Goal: Book appointment/travel/reservation

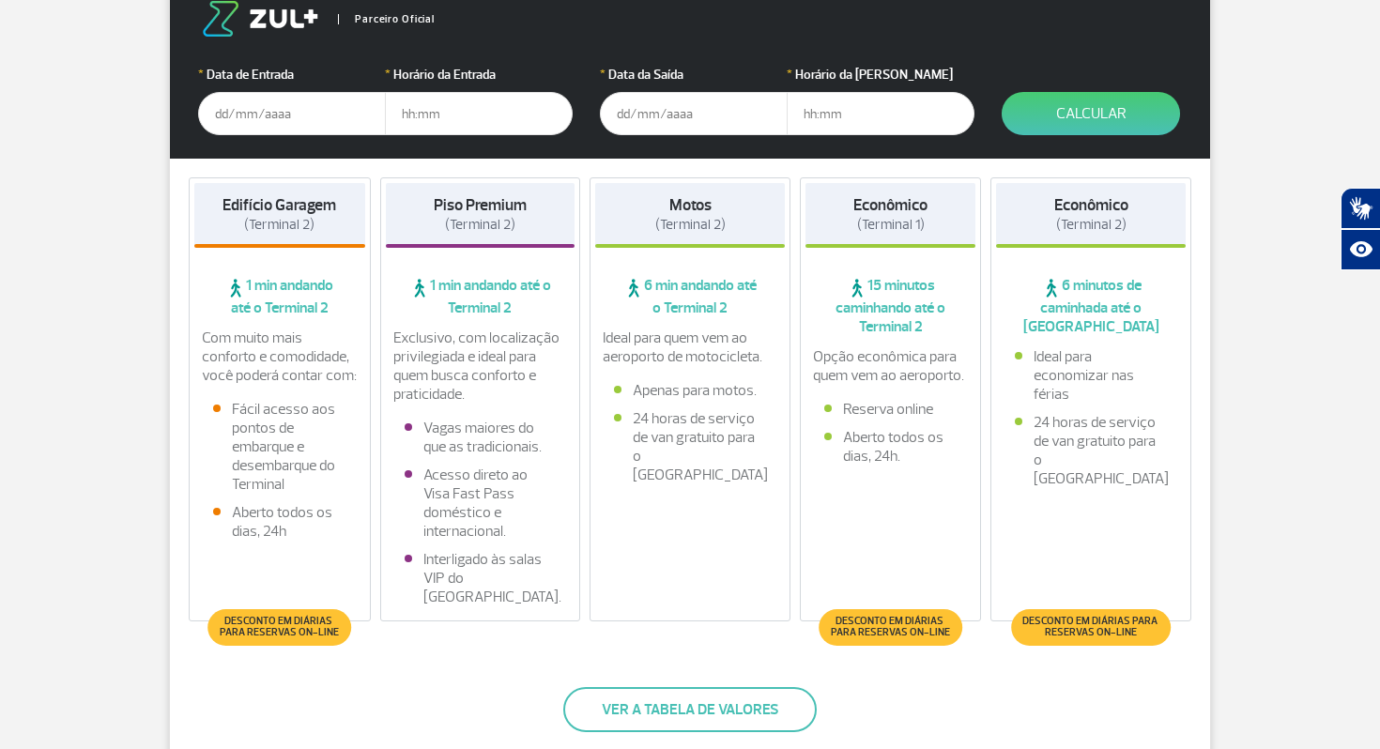
scroll to position [286, 0]
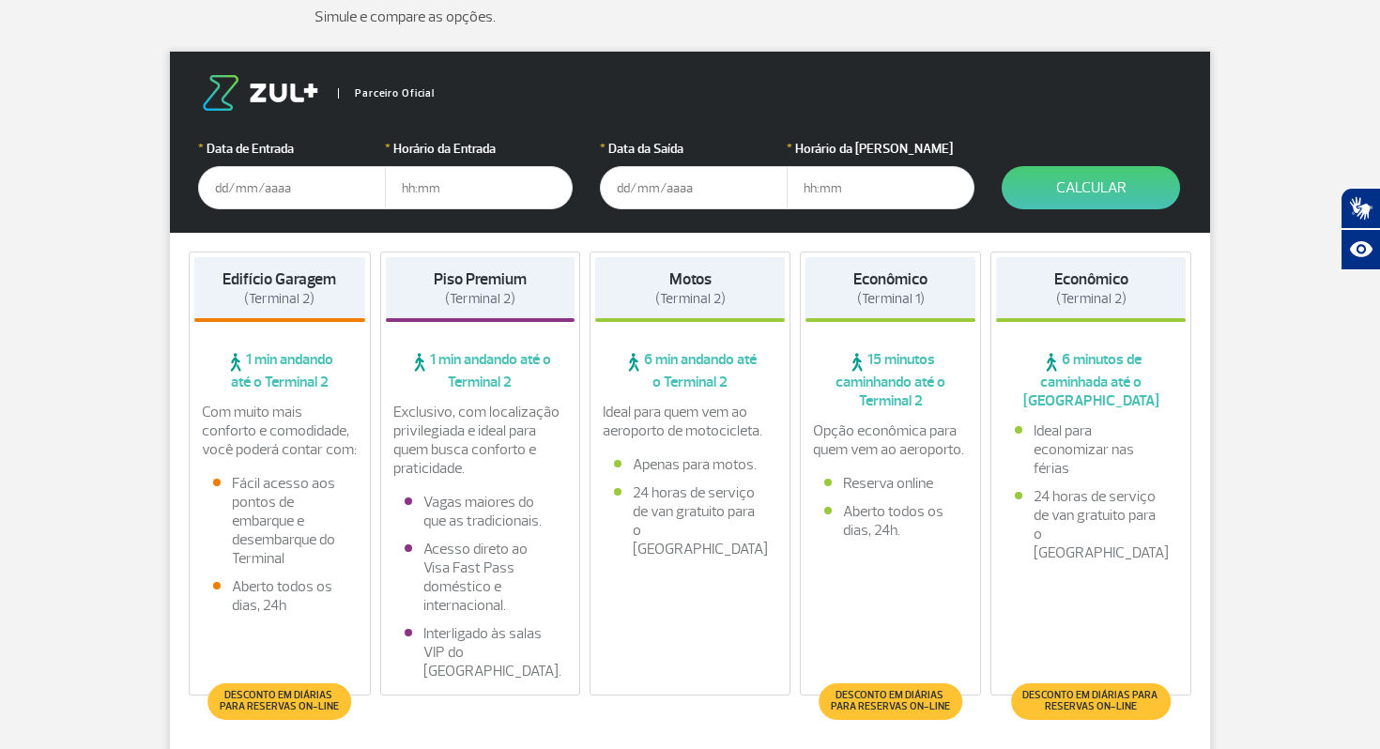
click at [230, 276] on strong "Edifício Garagem" at bounding box center [279, 279] width 114 height 20
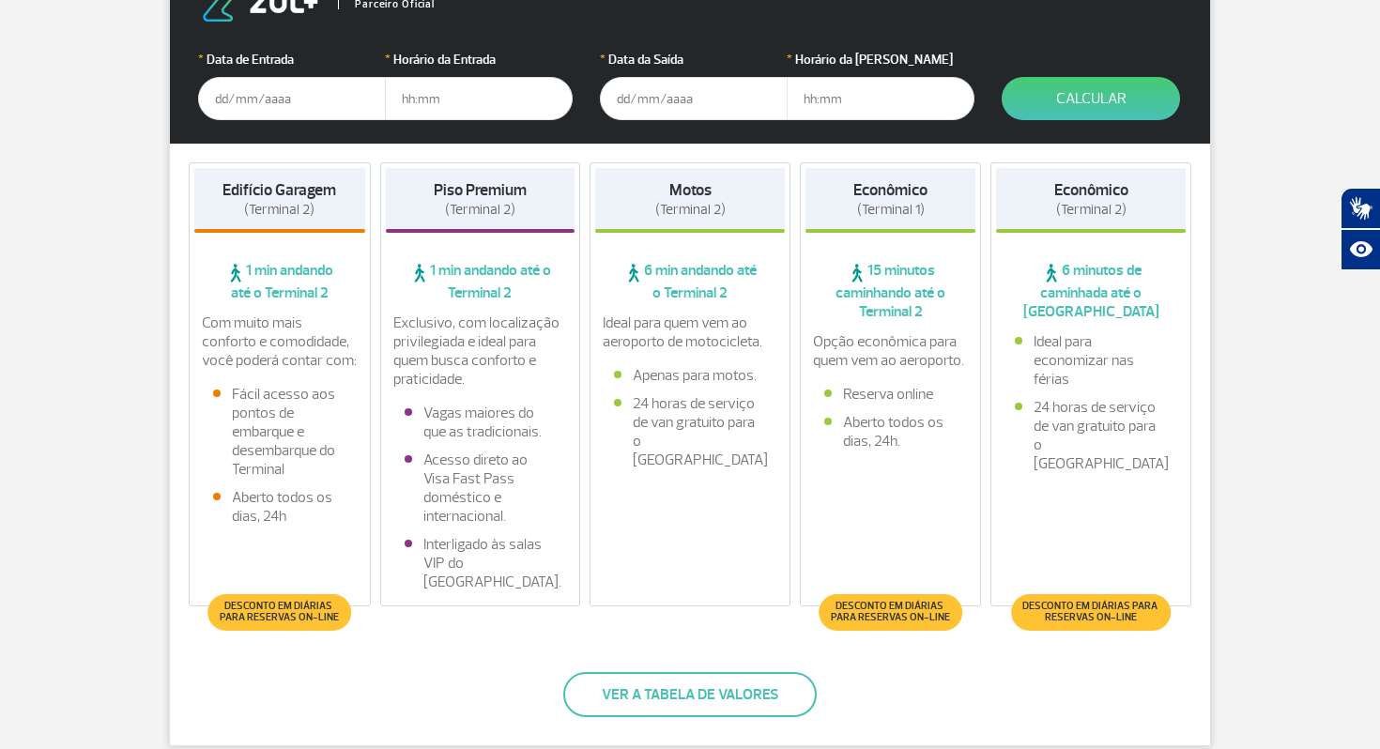
click at [308, 607] on span "Desconto em diárias para reservas on-line" at bounding box center [279, 612] width 125 height 23
click at [271, 612] on span "Desconto em diárias para reservas on-line" at bounding box center [279, 612] width 125 height 23
click at [299, 594] on span "Desconto em diárias para reservas on-line" at bounding box center [279, 612] width 144 height 37
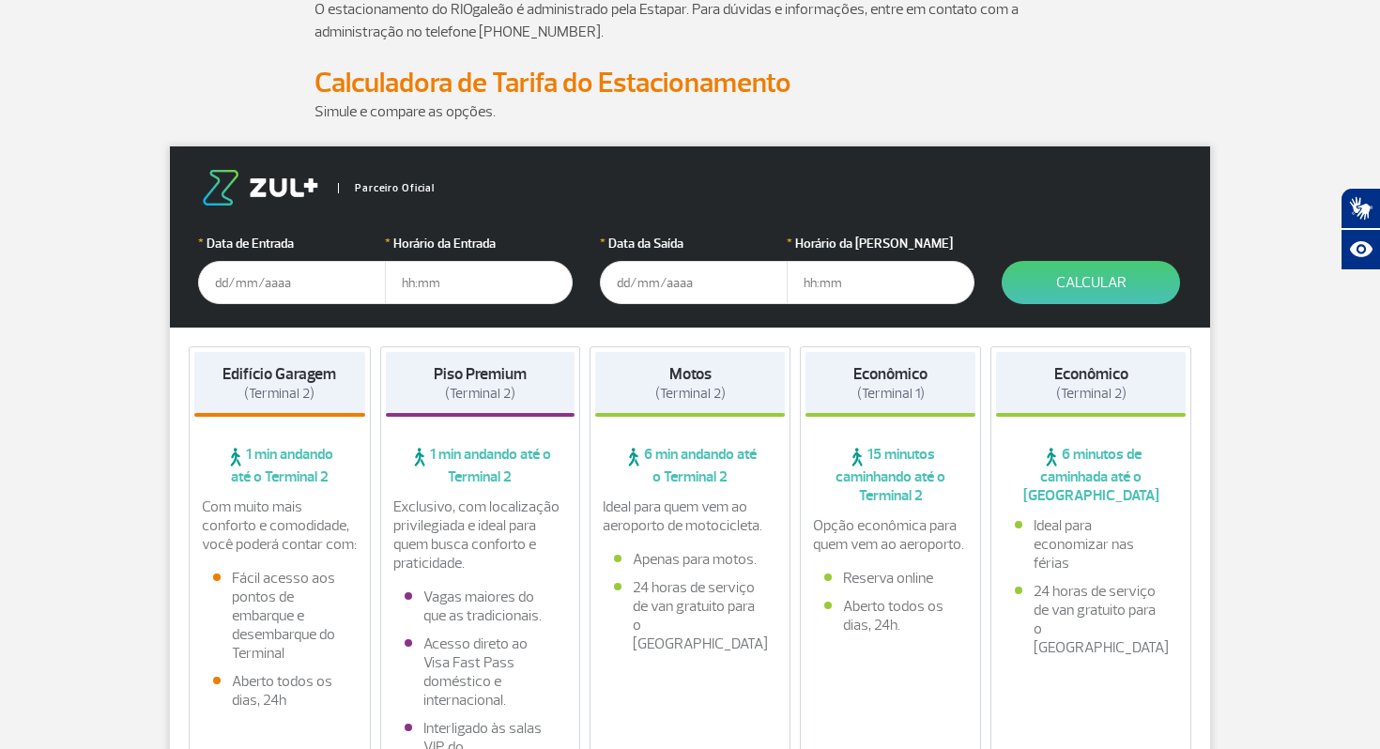
scroll to position [0, 0]
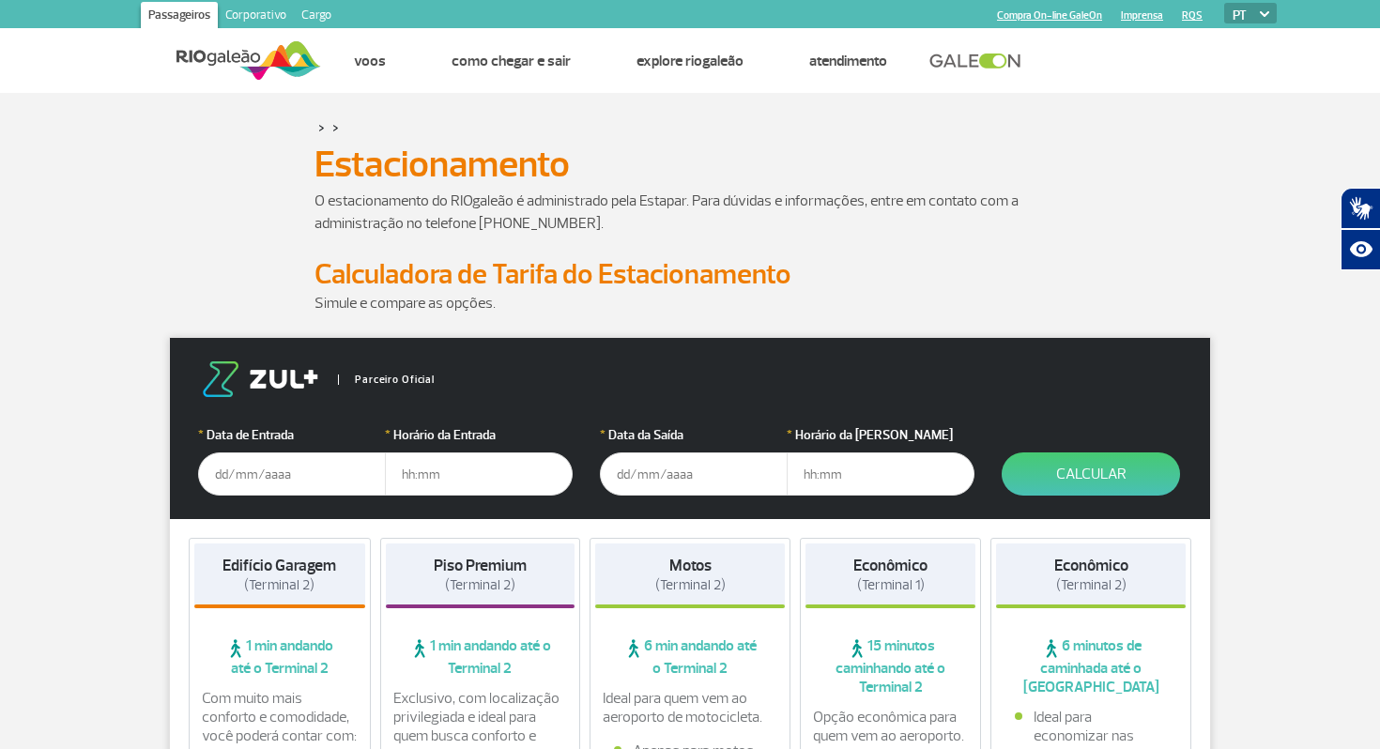
click at [264, 482] on input "text" at bounding box center [292, 473] width 188 height 43
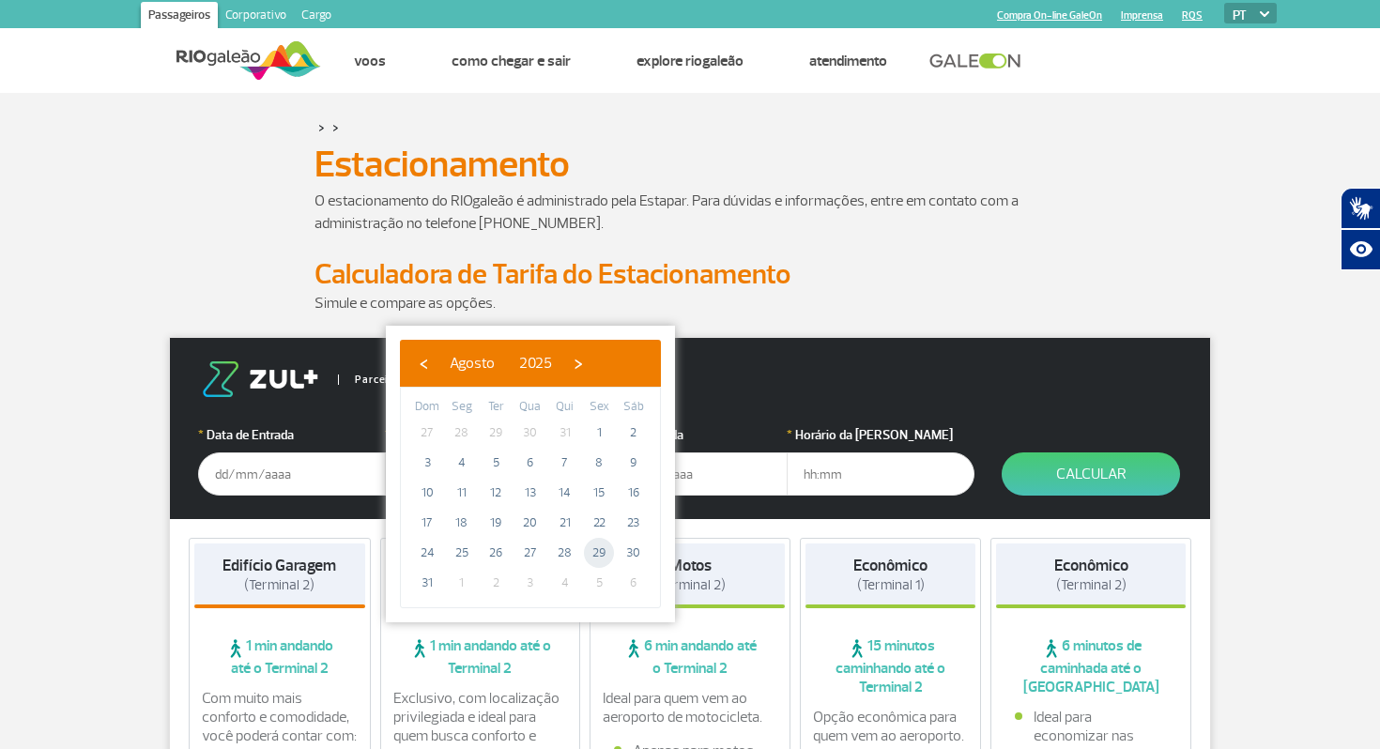
click at [602, 559] on span "29" at bounding box center [599, 553] width 30 height 30
type input "[DATE]"
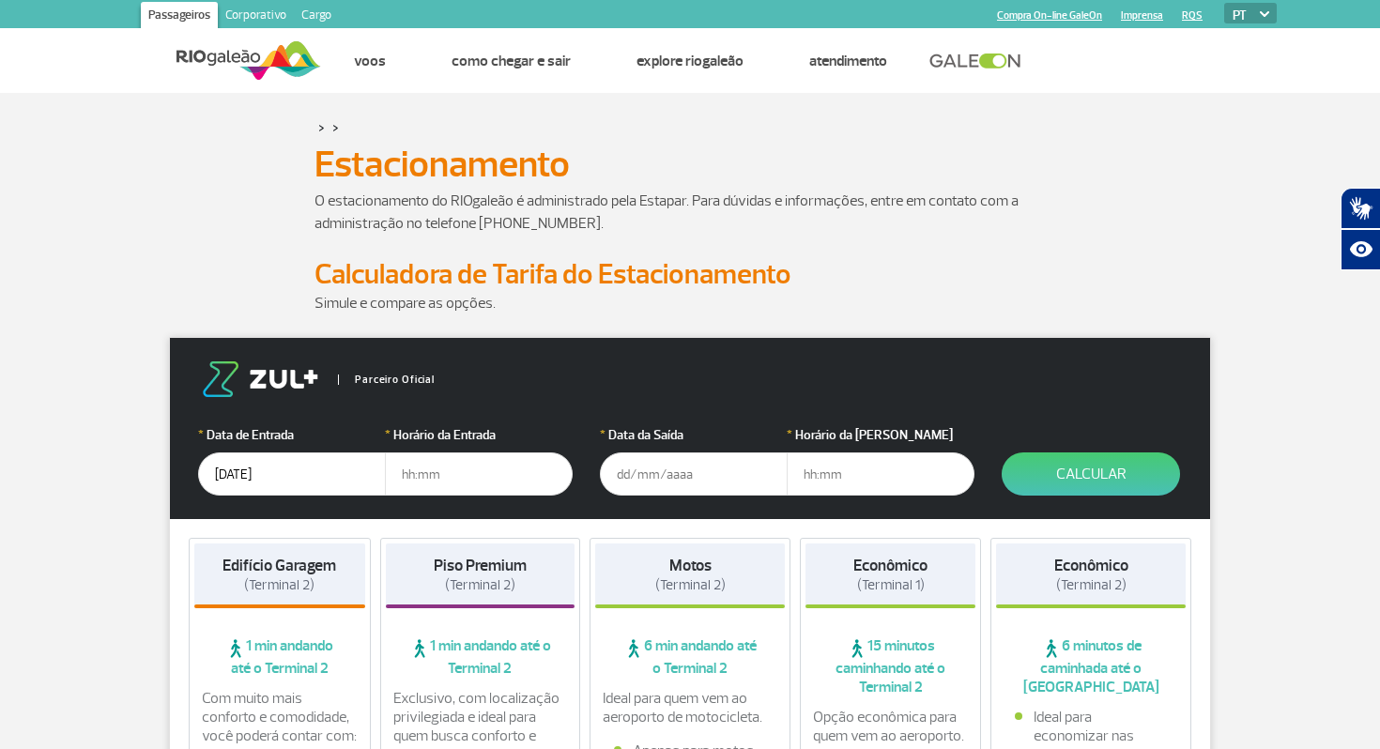
click at [501, 461] on input "text" at bounding box center [479, 473] width 188 height 43
type input "19:00"
click at [680, 468] on input "text" at bounding box center [694, 473] width 188 height 43
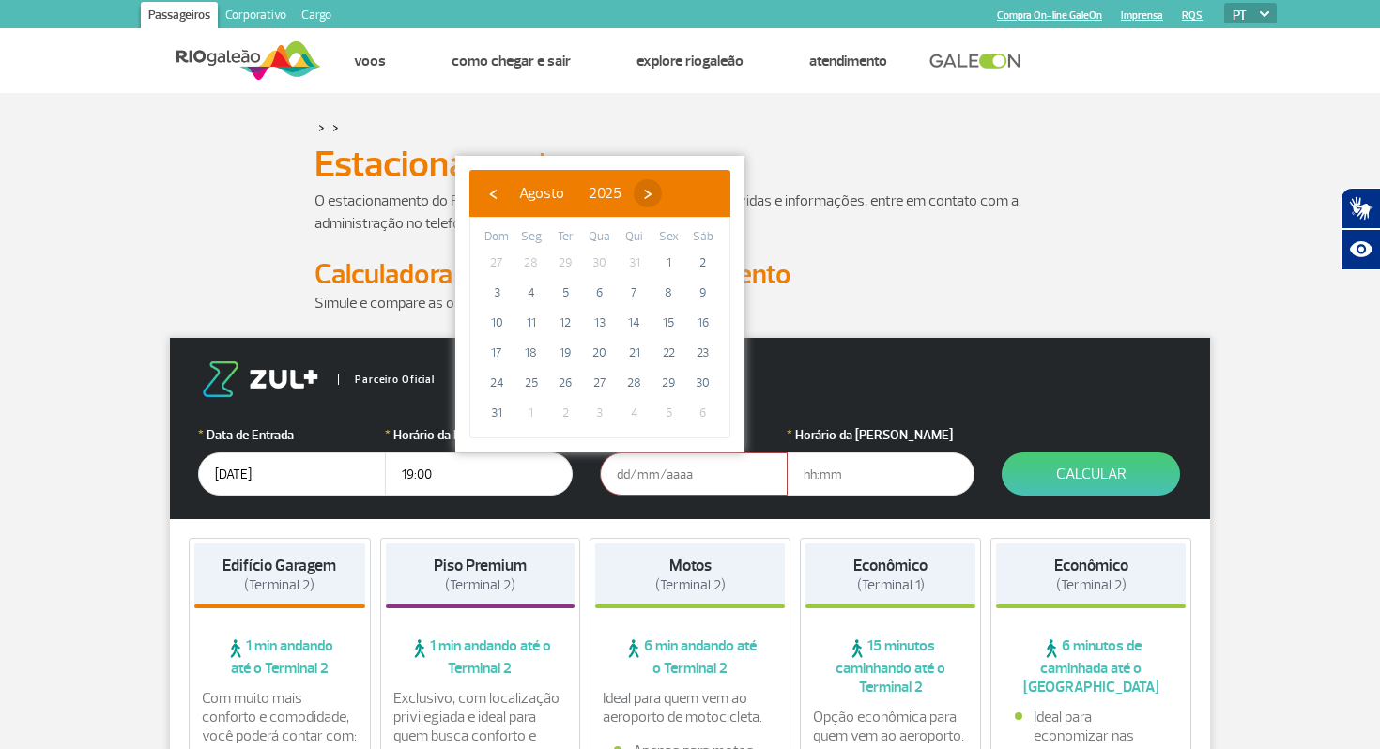
click at [662, 192] on span "›" at bounding box center [648, 193] width 28 height 28
click at [528, 266] on span "1" at bounding box center [531, 263] width 30 height 30
type input "[DATE]"
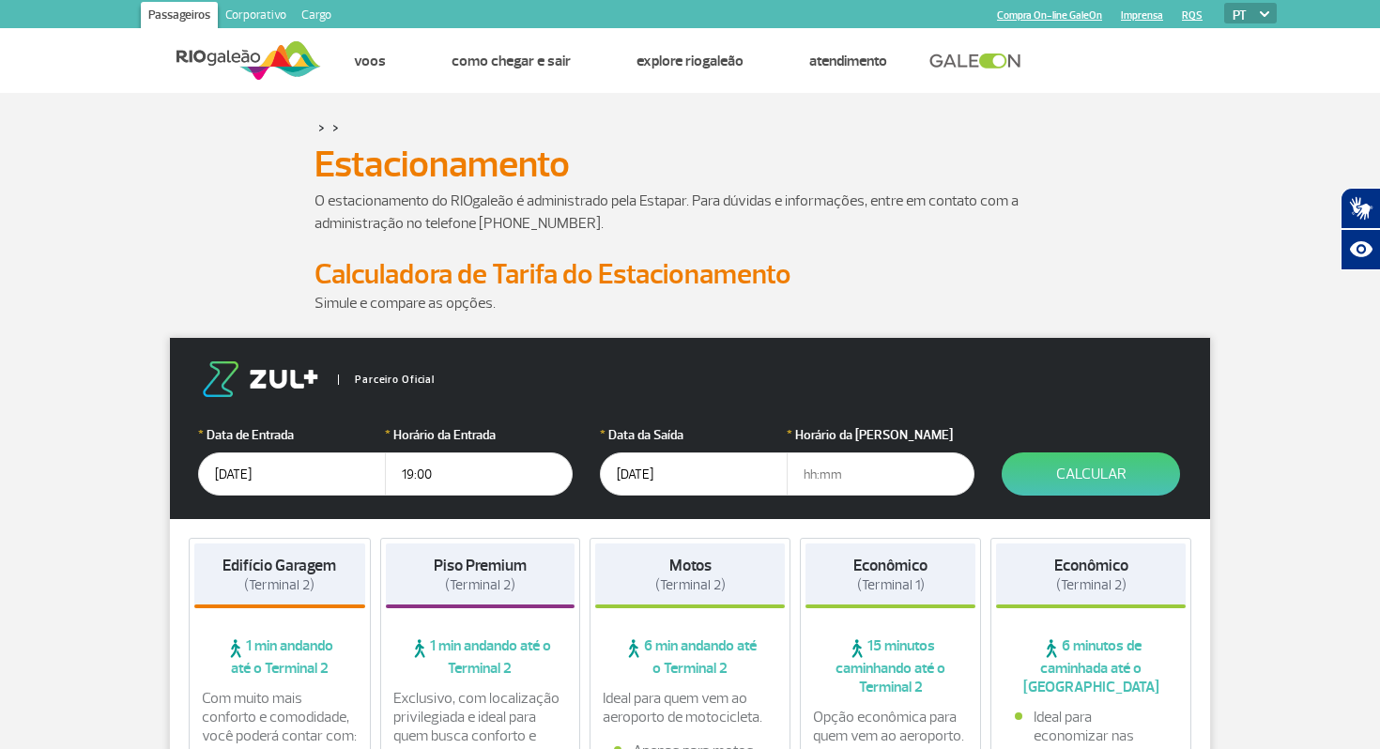
click at [860, 479] on input "text" at bounding box center [881, 473] width 188 height 43
type input "9"
type input "09:00"
click at [1111, 459] on button "Calcular" at bounding box center [1091, 473] width 178 height 43
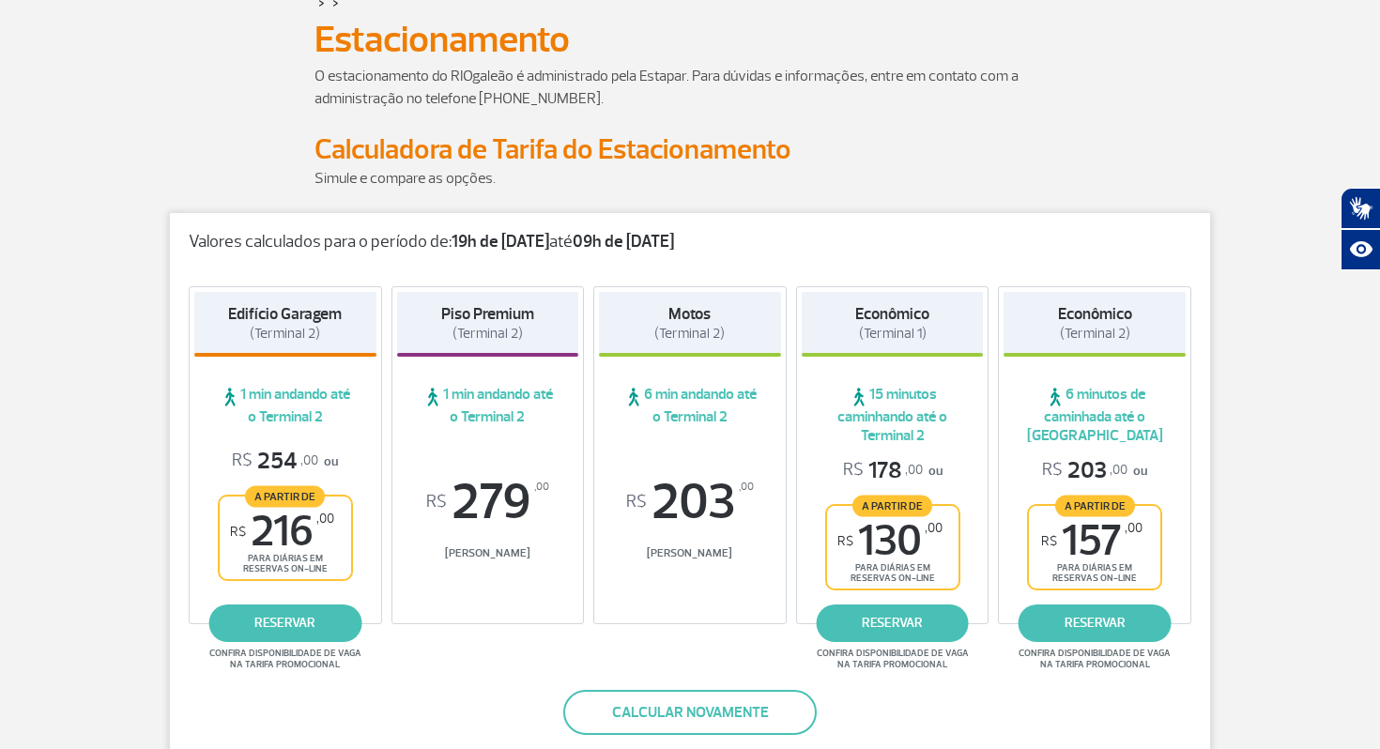
scroll to position [203, 0]
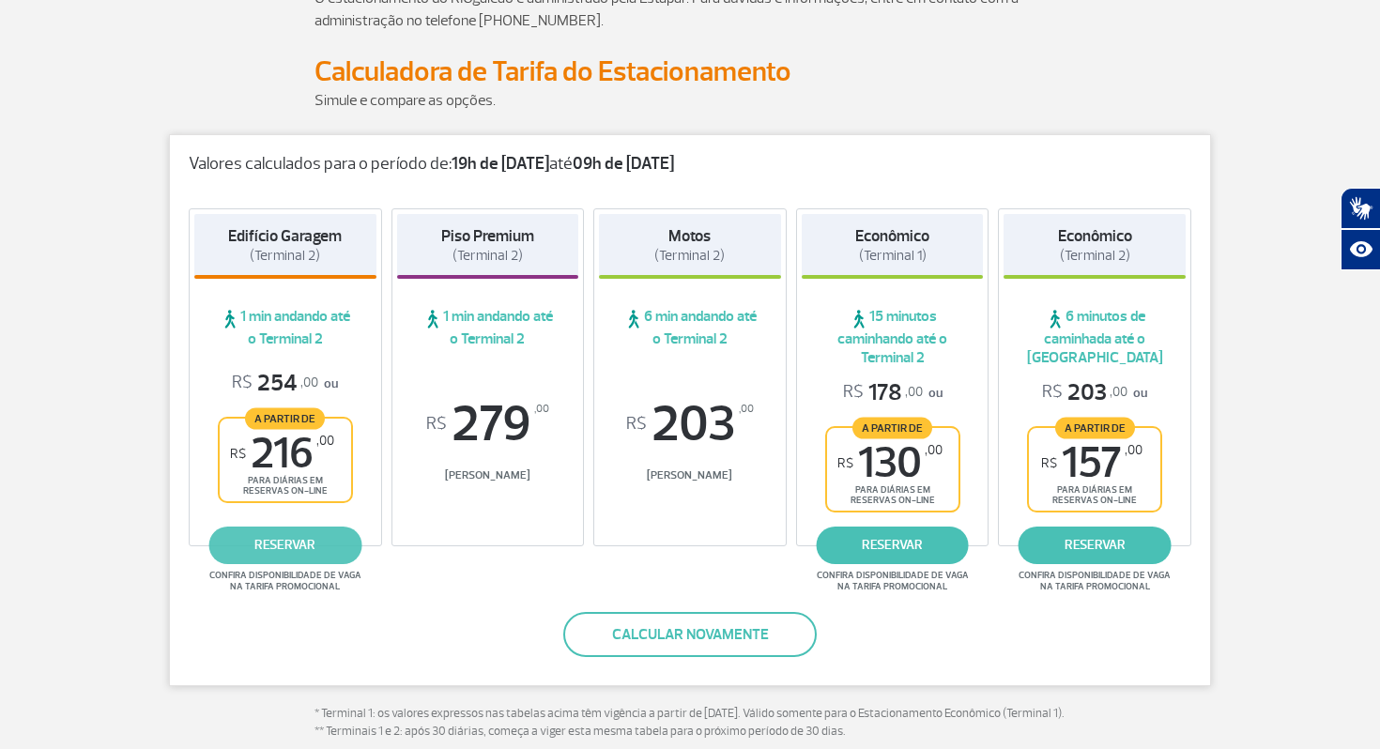
click at [300, 530] on link "reservar" at bounding box center [284, 546] width 153 height 38
